Goal: Task Accomplishment & Management: Manage account settings

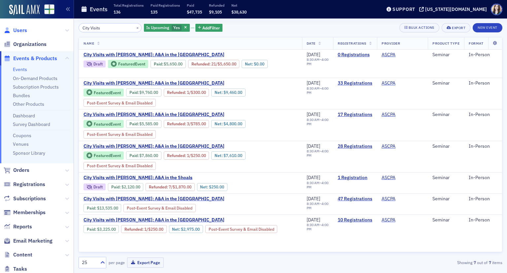
click at [25, 31] on span "Users" at bounding box center [20, 30] width 14 height 7
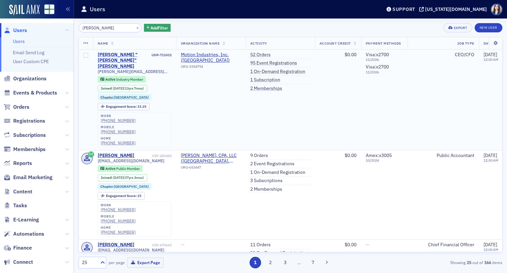
type input "Patrick Cummings"
click at [114, 57] on div "Leland "Patrick" Cummings" at bounding box center [124, 61] width 53 height 18
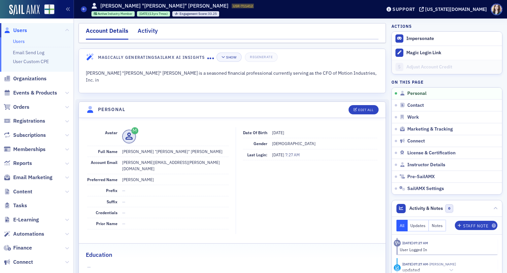
click at [155, 32] on div "Activity" at bounding box center [148, 32] width 20 height 12
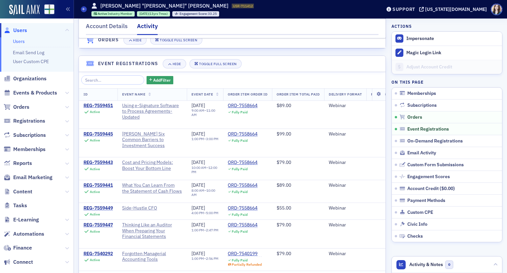
click at [217, 97] on th "Event Date" at bounding box center [205, 95] width 36 height 12
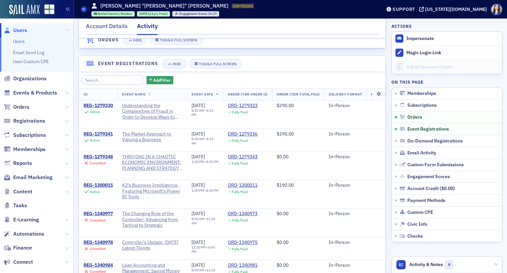
click at [221, 97] on th "Event Date" at bounding box center [205, 95] width 36 height 12
click at [218, 96] on icon at bounding box center [217, 95] width 3 height 4
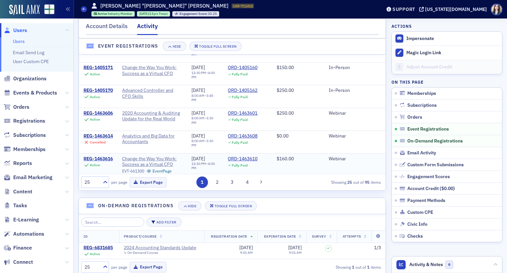
scroll to position [167, 0]
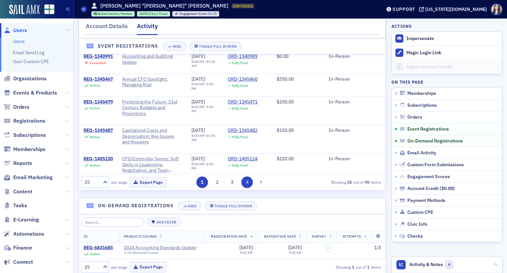
click at [242, 185] on button "4" at bounding box center [248, 182] width 12 height 12
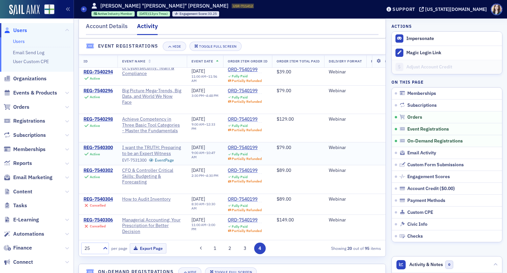
scroll to position [66, 0]
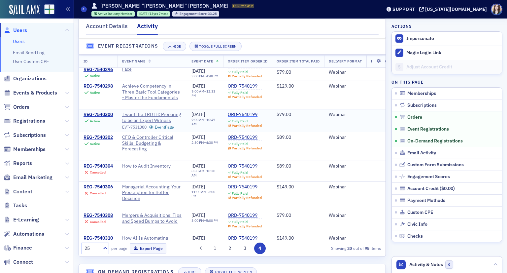
click at [235, 118] on div "ORD-7540199" at bounding box center [245, 115] width 34 height 6
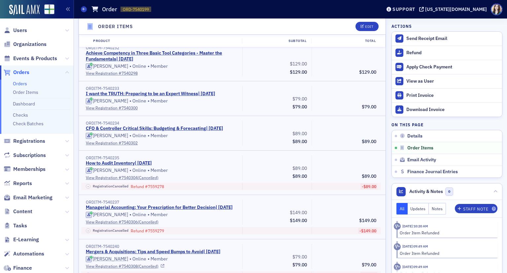
scroll to position [396, 0]
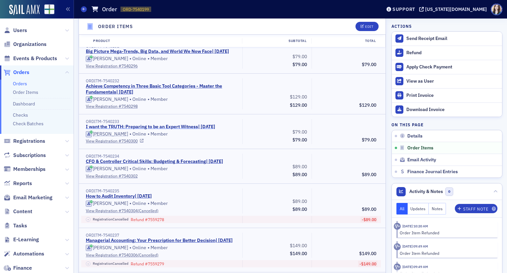
click at [213, 130] on link "I want the TRUTH: Preparing to be an Expert Witness | 8/14/2025" at bounding box center [151, 127] width 130 height 6
click at [397, 55] on icon at bounding box center [399, 53] width 5 height 4
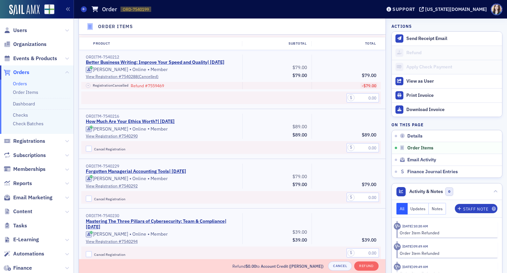
scroll to position [229, 0]
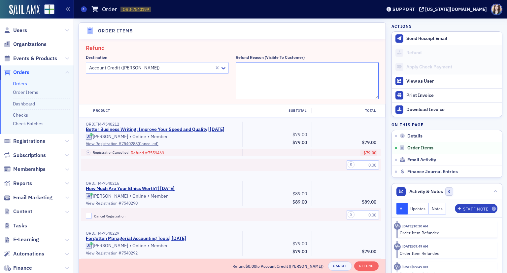
click at [239, 72] on textarea "Refund Reason (Visible to Customer)" at bounding box center [307, 80] width 143 height 37
type textarea "Unable to attend due to scheduling conflict"
click at [260, 48] on h2 "Refund" at bounding box center [232, 48] width 293 height 9
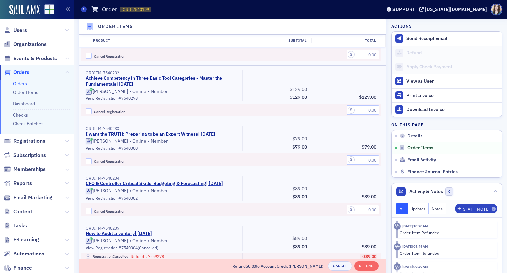
scroll to position [560, 0]
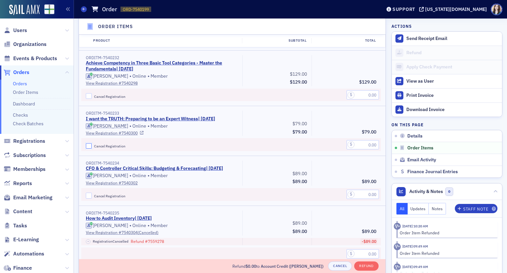
click at [86, 149] on input "Cancel Registration" at bounding box center [89, 146] width 6 height 6
checkbox input "true"
click at [363, 149] on input "text" at bounding box center [363, 144] width 32 height 9
type input "79.00"
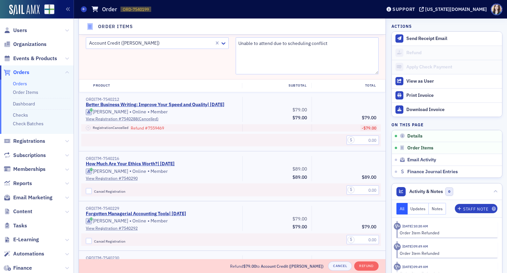
scroll to position [196, 0]
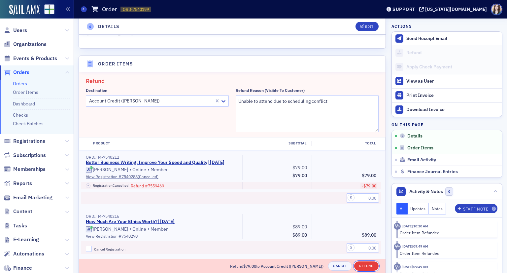
click at [362, 266] on button "Refund" at bounding box center [367, 265] width 24 height 9
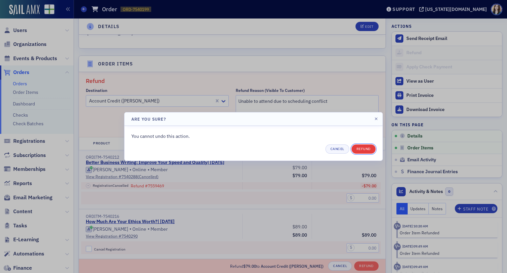
click at [367, 146] on button "Refund" at bounding box center [364, 148] width 24 height 9
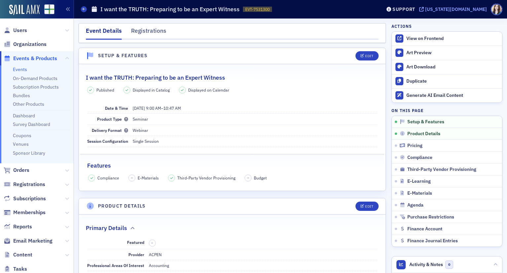
click at [474, 9] on div "[US_STATE][DOMAIN_NAME]" at bounding box center [457, 9] width 62 height 6
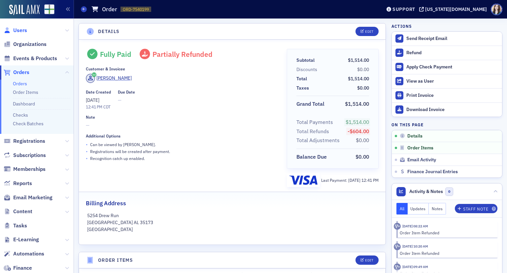
click at [14, 32] on span "Users" at bounding box center [20, 30] width 14 height 7
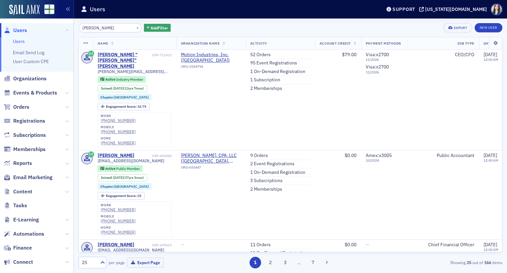
drag, startPoint x: 120, startPoint y: 28, endPoint x: 79, endPoint y: 33, distance: 41.2
click at [79, 33] on div "Patrick Cummings × Add Filter Export New User Name Organization Name Activity A…" at bounding box center [291, 145] width 424 height 245
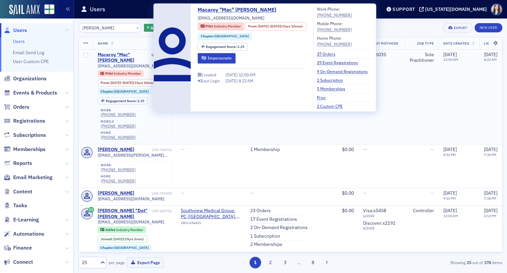
type input "[PERSON_NAME]"
click at [108, 52] on div "Macaroy "Mac" Underwood" at bounding box center [124, 58] width 53 height 12
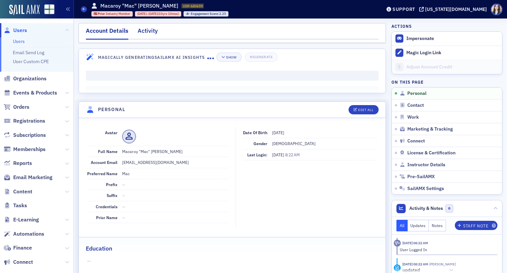
click at [148, 30] on div "Activity" at bounding box center [148, 32] width 20 height 12
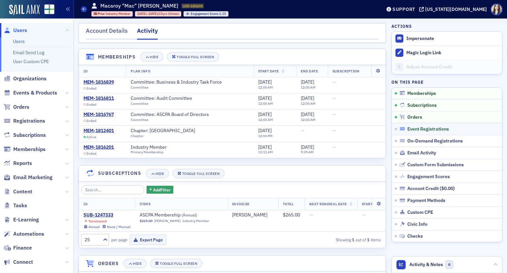
click at [425, 127] on span "Event Registrations" at bounding box center [429, 129] width 42 height 6
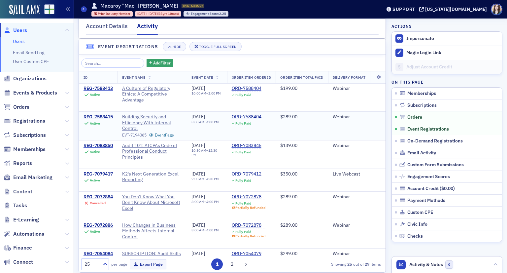
scroll to position [462, 0]
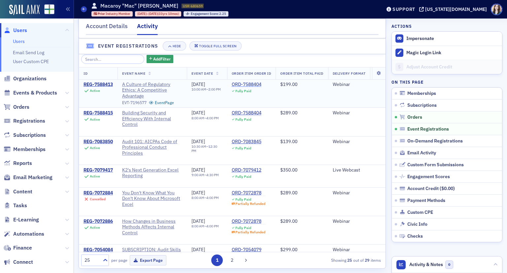
click at [262, 86] on div "ORD-7588404" at bounding box center [247, 85] width 30 height 6
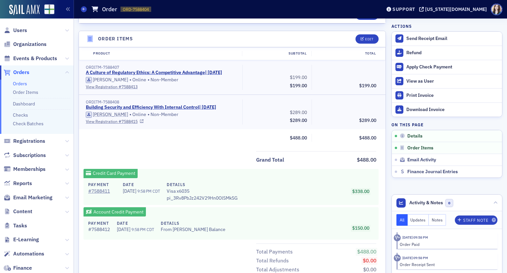
scroll to position [201, 0]
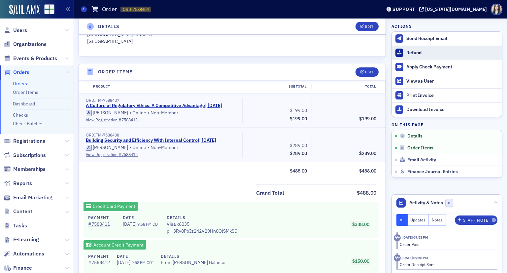
click at [407, 52] on div "Refund" at bounding box center [453, 53] width 93 height 6
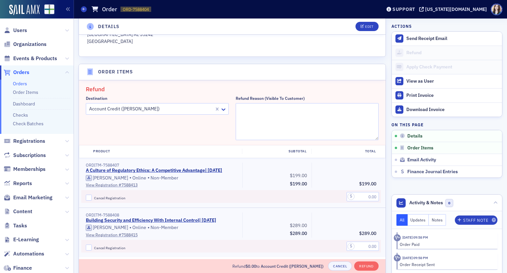
scroll to position [242, 0]
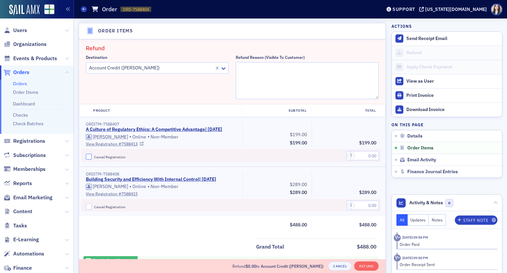
click at [89, 160] on input "Cancel Registration" at bounding box center [89, 157] width 6 height 6
checkbox input "true"
click at [358, 160] on input "text" at bounding box center [363, 155] width 32 height 9
type input "199.00"
click at [270, 72] on textarea "Refund Reason (Visible to Customer)" at bounding box center [307, 80] width 143 height 37
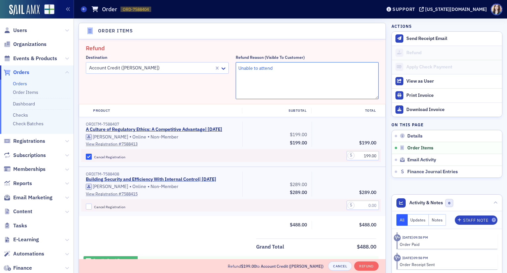
type textarea "Unable to attend"
click at [278, 31] on header "Order Items" at bounding box center [232, 31] width 307 height 16
click at [361, 265] on button "Refund" at bounding box center [367, 265] width 24 height 9
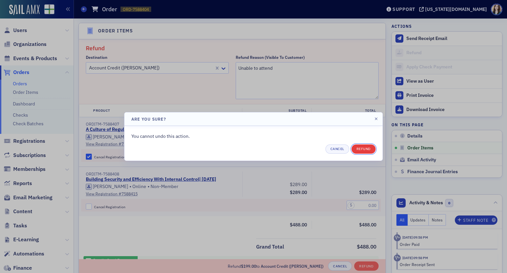
click at [365, 147] on button "Refund" at bounding box center [364, 148] width 24 height 9
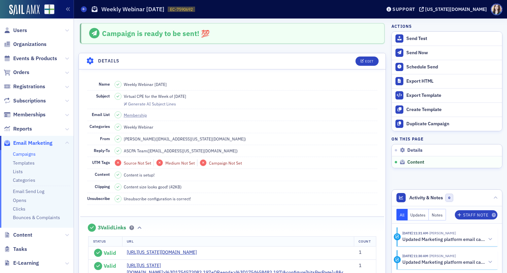
scroll to position [377, 0]
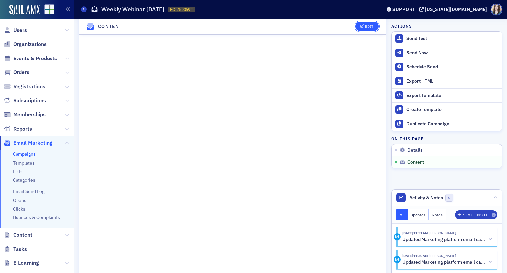
click at [371, 31] on button "Edit" at bounding box center [367, 26] width 23 height 9
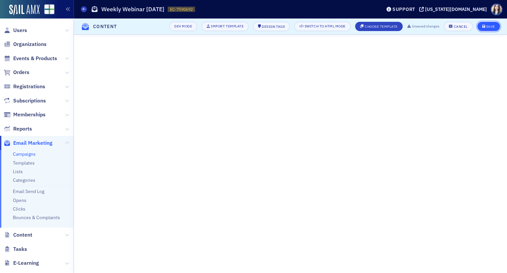
click at [495, 27] on div "Save" at bounding box center [491, 27] width 9 height 4
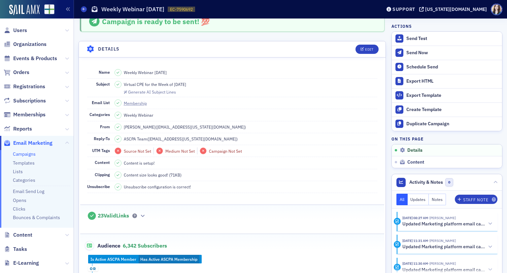
scroll to position [0, 0]
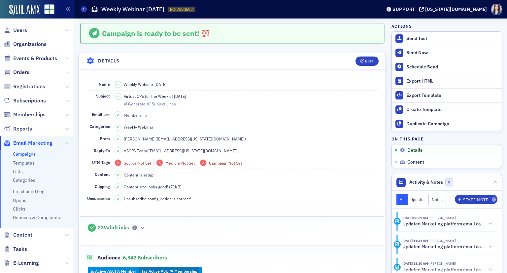
click at [211, 56] on header "Details Edit" at bounding box center [232, 61] width 307 height 16
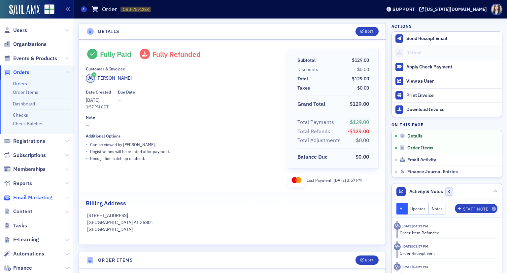
click at [25, 196] on span "Email Marketing" at bounding box center [32, 197] width 39 height 7
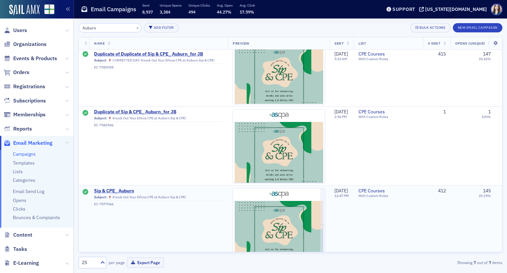
scroll to position [33, 0]
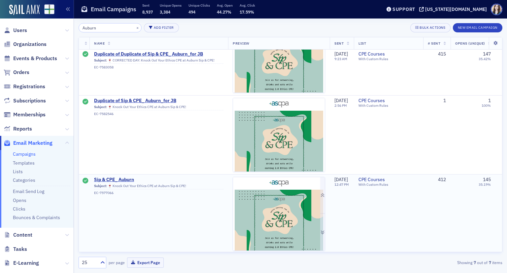
type input "Auburn"
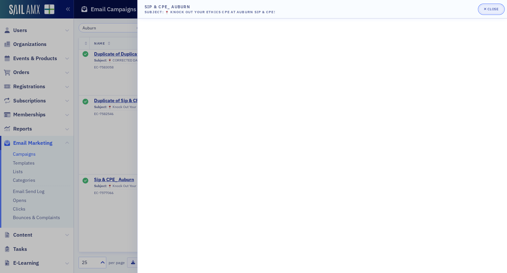
click at [486, 8] on icon "button" at bounding box center [486, 9] width 2 height 2
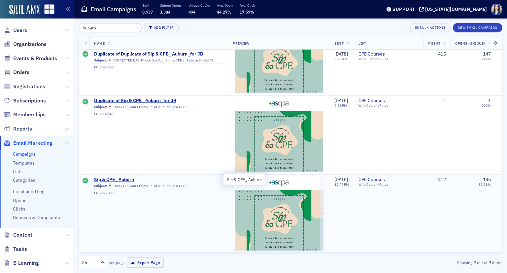
click at [100, 178] on span "Sip & CPE_ Auburn" at bounding box center [159, 180] width 130 height 6
